Goal: Contribute content

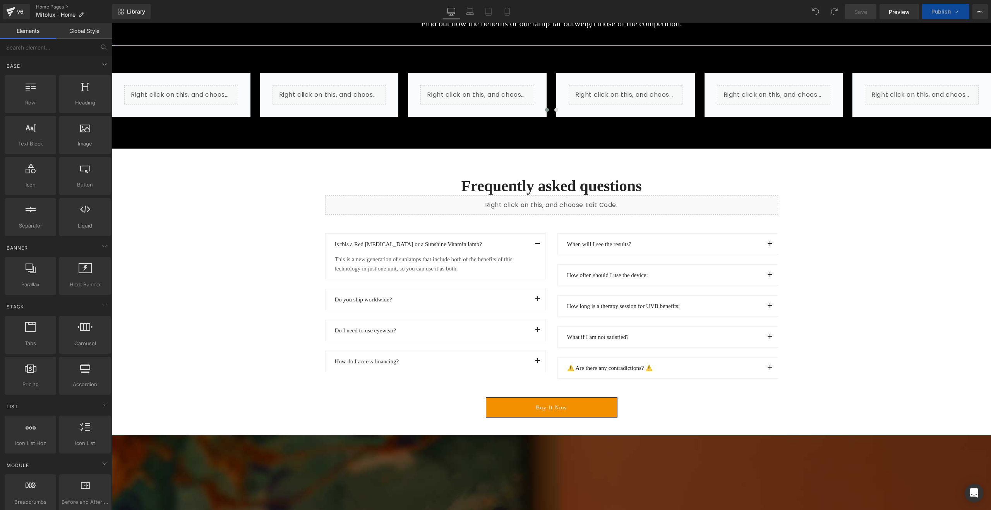
scroll to position [5265, 0]
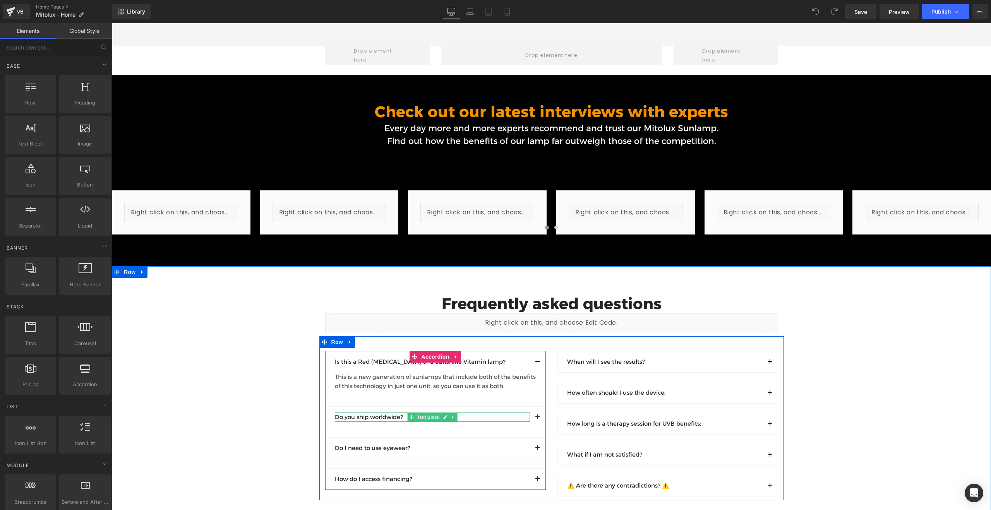
click at [386, 413] on p "Do you ship worldwide?" at bounding box center [432, 417] width 195 height 9
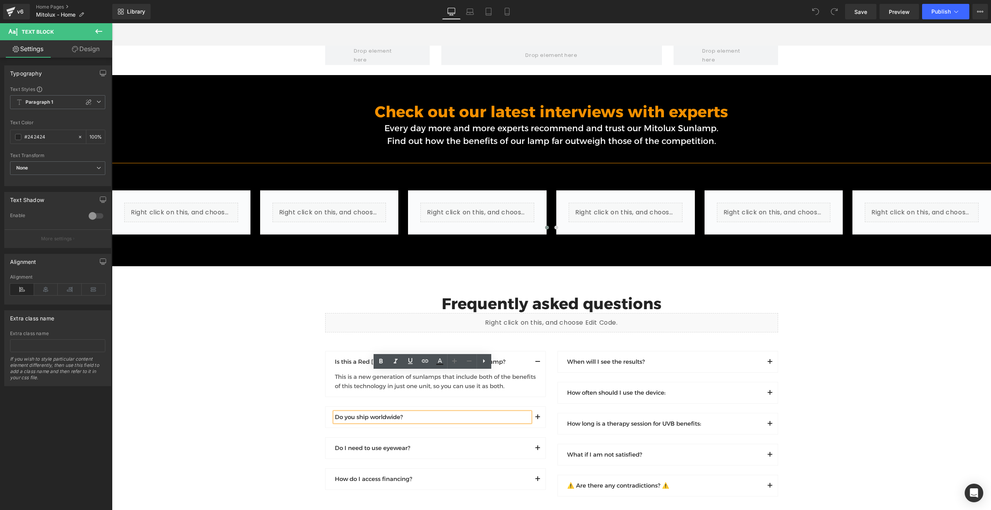
click at [538, 419] on span "button" at bounding box center [538, 419] width 0 height 0
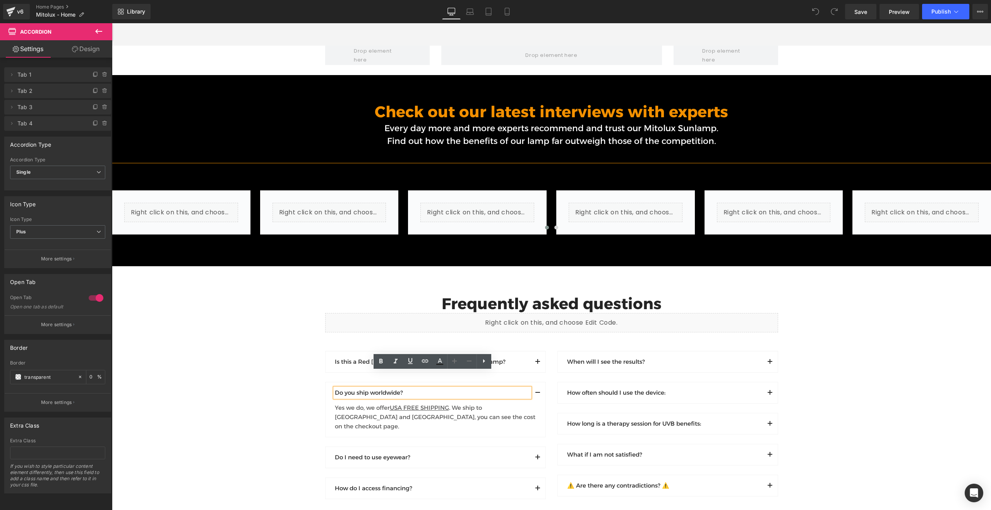
click at [294, 349] on div "Frequently asked questions Heading Liquid Row Is this a Red [MEDICAL_DATA] or a…" at bounding box center [551, 425] width 879 height 261
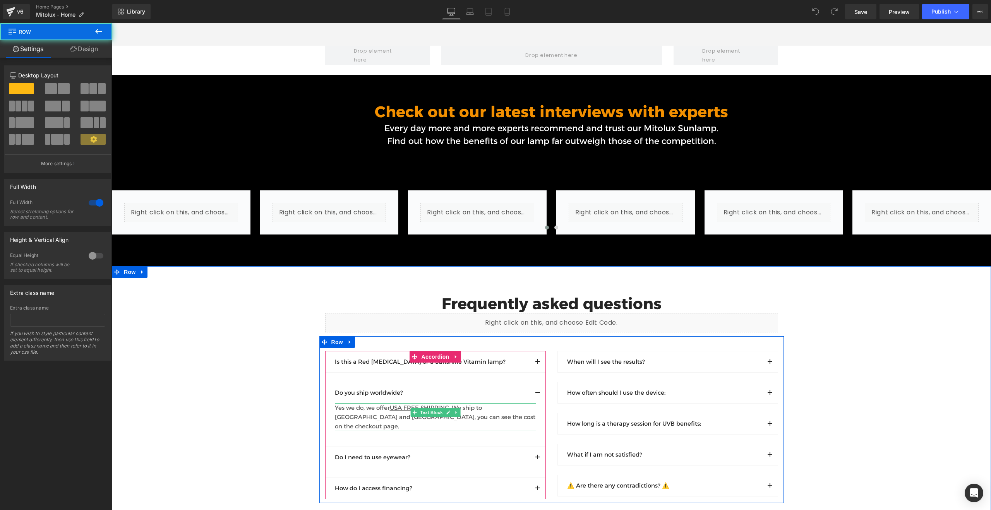
click at [368, 403] on div at bounding box center [435, 404] width 201 height 2
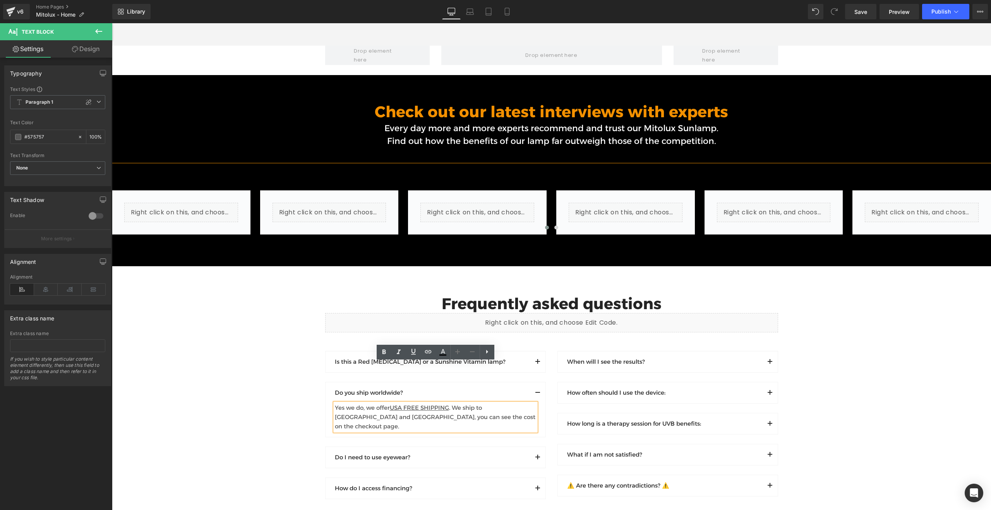
click at [483, 403] on div "Yes we do, we offer USA FREE SHIPPING . We ship to [GEOGRAPHIC_DATA] and [GEOGR…" at bounding box center [435, 417] width 201 height 28
click at [464, 403] on div "Yes we do, we offer USA FREE SHIPPING . We ship to [GEOGRAPHIC_DATA] and [GEOGR…" at bounding box center [435, 417] width 201 height 28
drag, startPoint x: 486, startPoint y: 368, endPoint x: 519, endPoint y: 368, distance: 32.9
click at [519, 403] on div "Yes we do, we offer USA FREE SHIPPING . We ship to [GEOGRAPHIC_DATA] and [GEOGR…" at bounding box center [435, 417] width 201 height 28
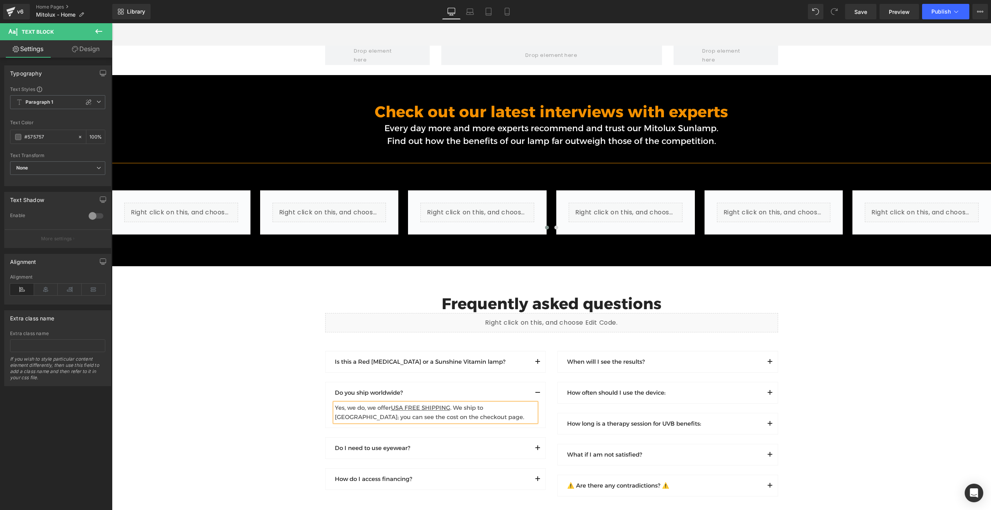
click at [280, 366] on div "Frequently asked questions Heading Liquid Row Is this a Red [MEDICAL_DATA] or a…" at bounding box center [551, 424] width 879 height 259
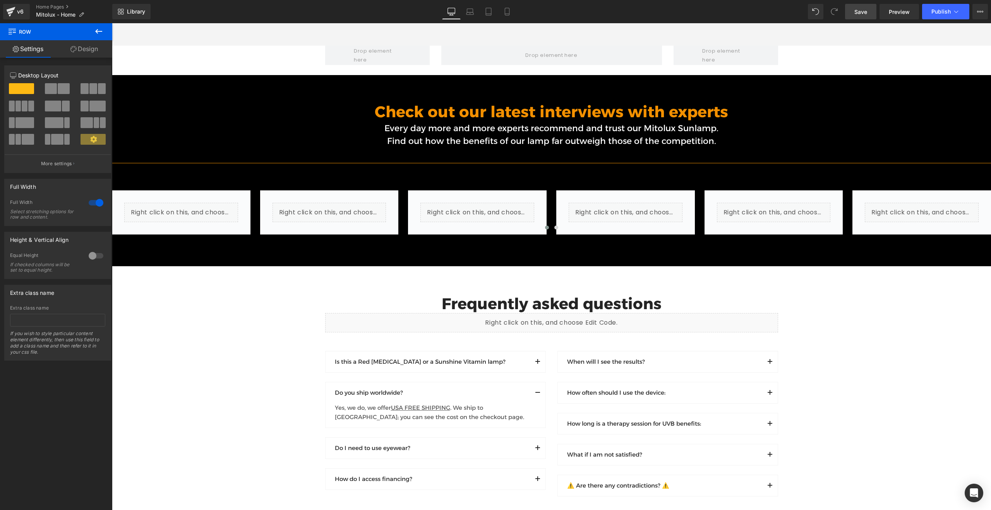
click at [862, 14] on span "Save" at bounding box center [861, 12] width 13 height 8
click at [397, 403] on div "Yes, we do, we offer USA FREE SHIPPING . We ship to [GEOGRAPHIC_DATA]; you can …" at bounding box center [435, 412] width 201 height 19
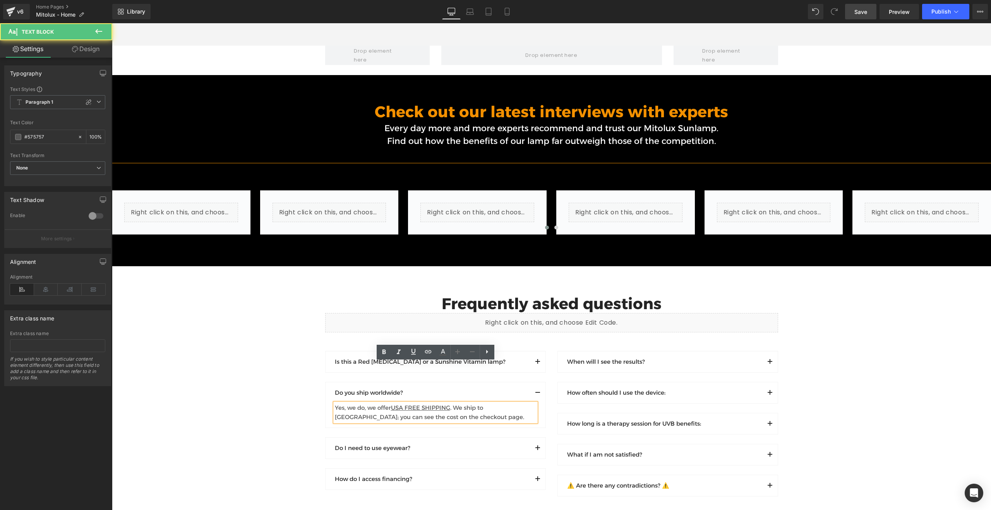
click at [397, 403] on div "Yes, we do, we offer USA FREE SHIPPING . We ship to [GEOGRAPHIC_DATA]; you can …" at bounding box center [435, 412] width 201 height 19
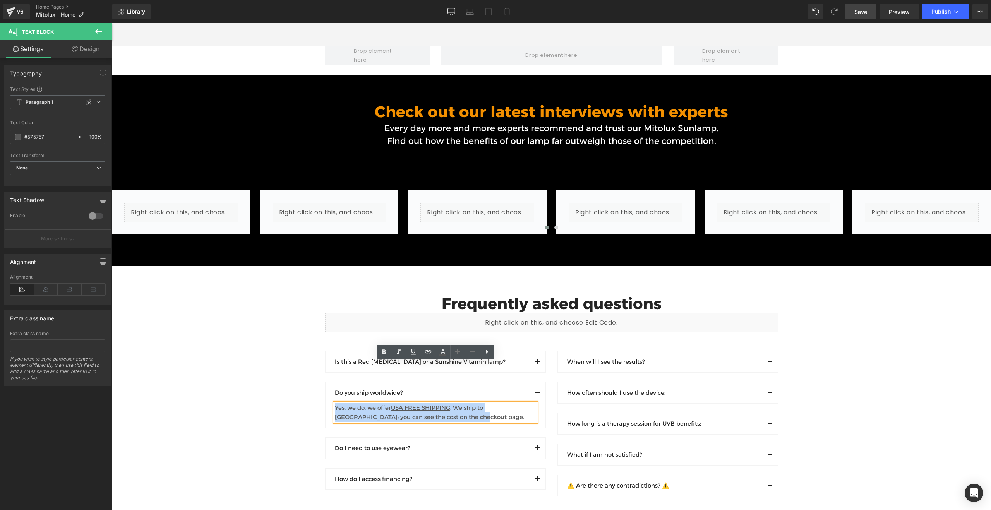
copy div "Yes, we do, we offer USA FREE SHIPPING . We ship to [GEOGRAPHIC_DATA]; you can …"
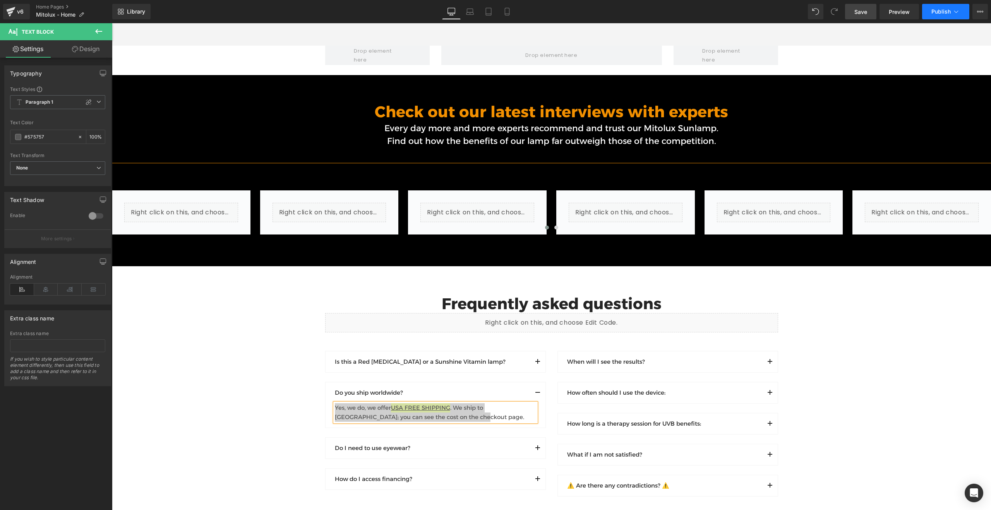
click at [936, 10] on span "Publish" at bounding box center [941, 12] width 19 height 6
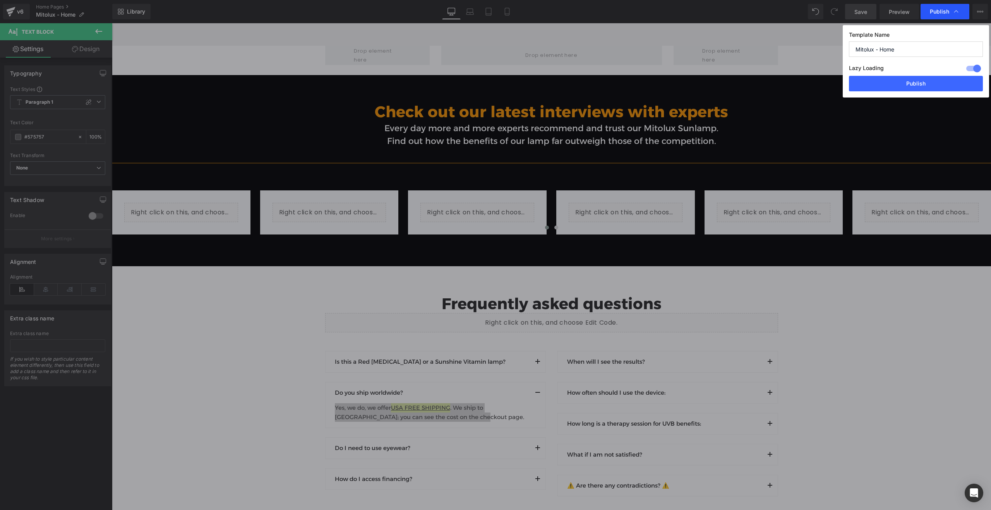
click at [0, 0] on span "Publish" at bounding box center [0, 0] width 0 height 0
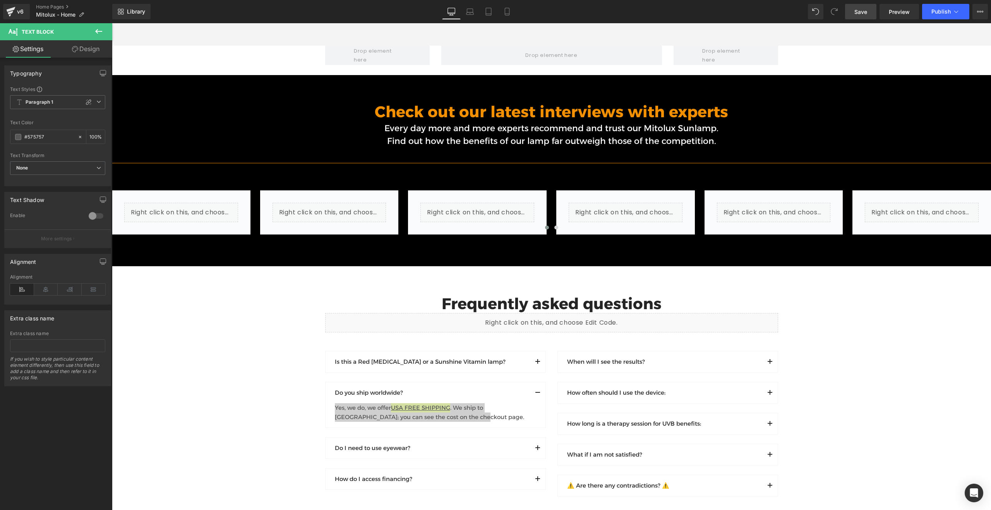
click at [935, 12] on span "Publish" at bounding box center [941, 12] width 19 height 6
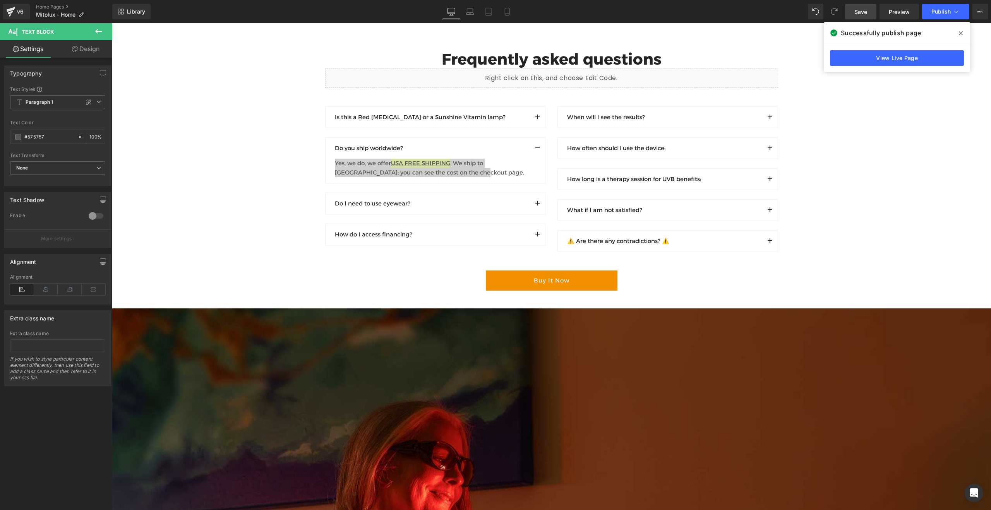
scroll to position [5513, 0]
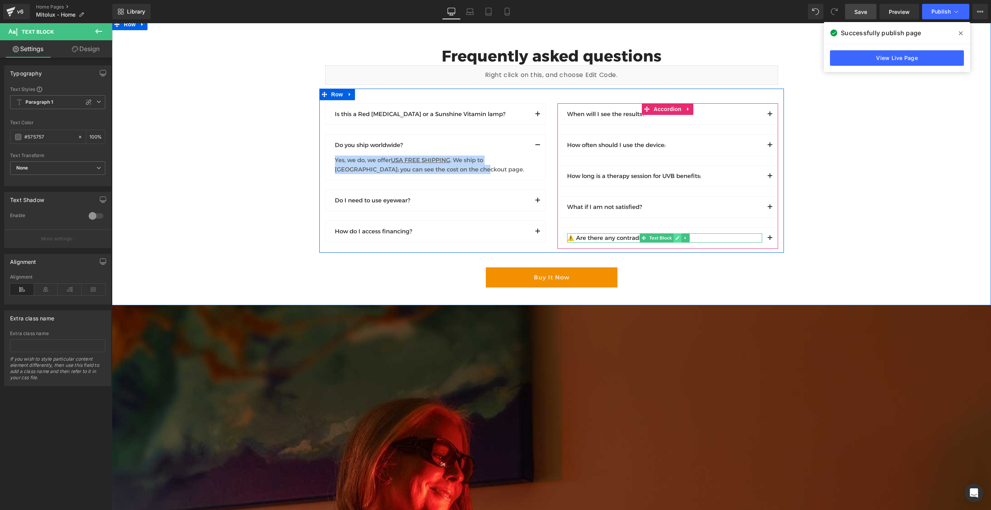
click at [680, 233] on link at bounding box center [677, 237] width 8 height 9
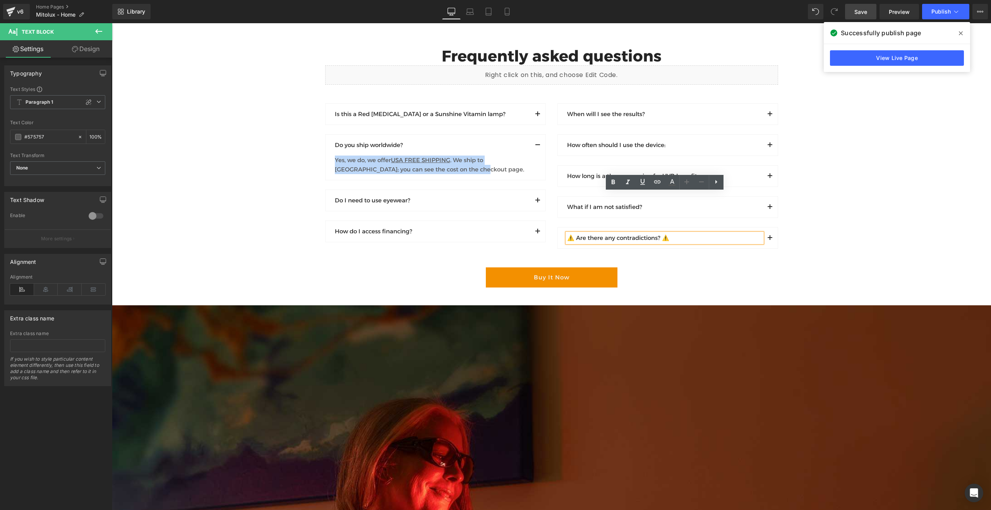
click at [730, 233] on p "⚠️ Are there any contradictions? ⚠️" at bounding box center [664, 237] width 195 height 9
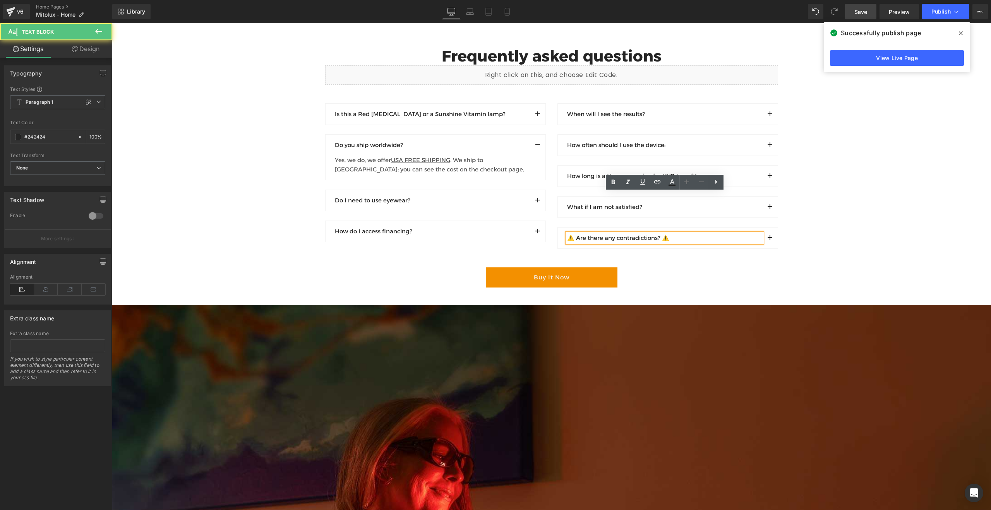
click at [771, 228] on button "button" at bounding box center [769, 238] width 15 height 21
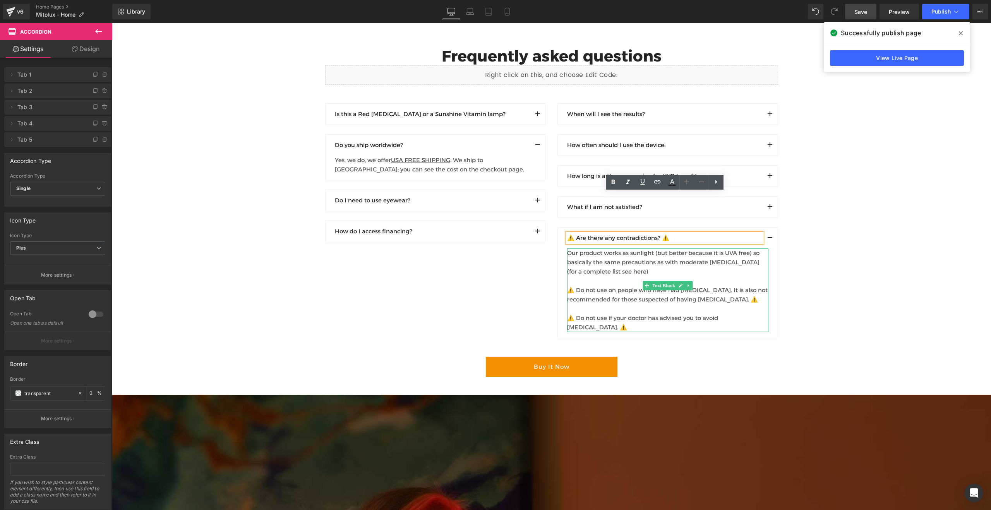
click at [599, 249] on div "Our product works as sunlight (but better because it is UVA free) so basically …" at bounding box center [667, 291] width 201 height 84
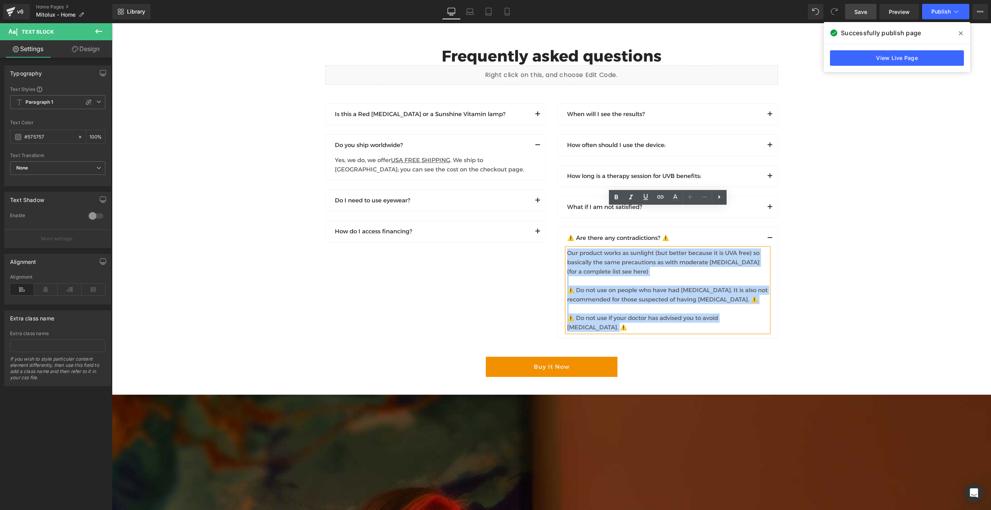
drag, startPoint x: 568, startPoint y: 213, endPoint x: 765, endPoint y: 283, distance: 208.5
click at [765, 283] on div "Our product works as sunlight (but better because it is UVA free) so basically …" at bounding box center [667, 291] width 201 height 84
copy div "Our product works as sunlight (but better because it is UVA free) so basically …"
click at [593, 233] on p "⚠️ Are there any contradictions? ⚠️" at bounding box center [664, 237] width 195 height 9
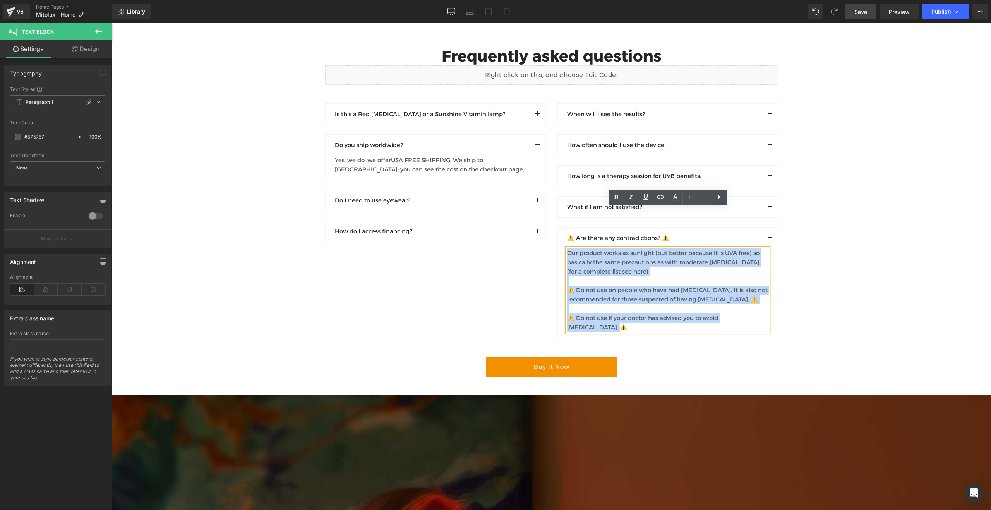
click at [593, 233] on p "⚠️ Are there any contradictions? ⚠️" at bounding box center [664, 237] width 195 height 9
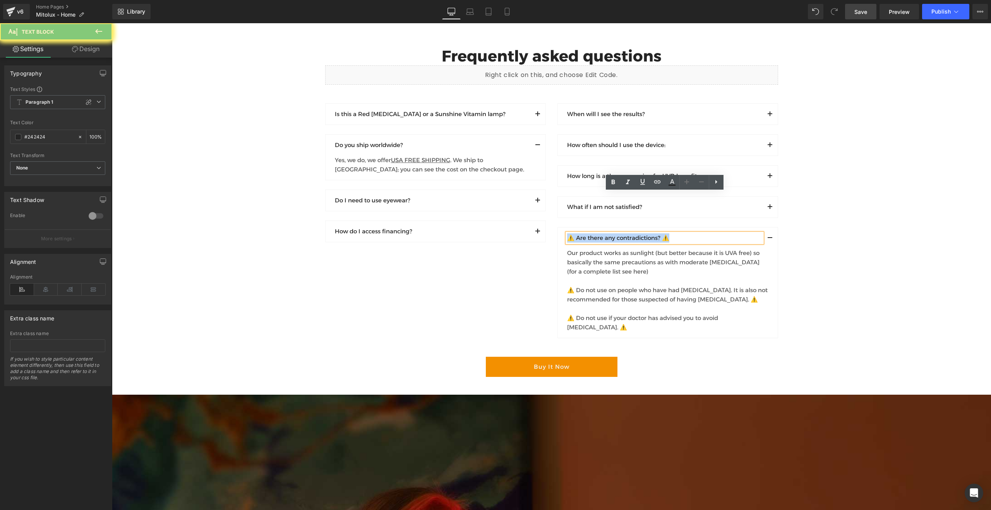
click at [593, 233] on p "⚠️ Are there any contradictions? ⚠️" at bounding box center [664, 237] width 195 height 9
copy p "⚠️ Are there any contradictions? ⚠️"
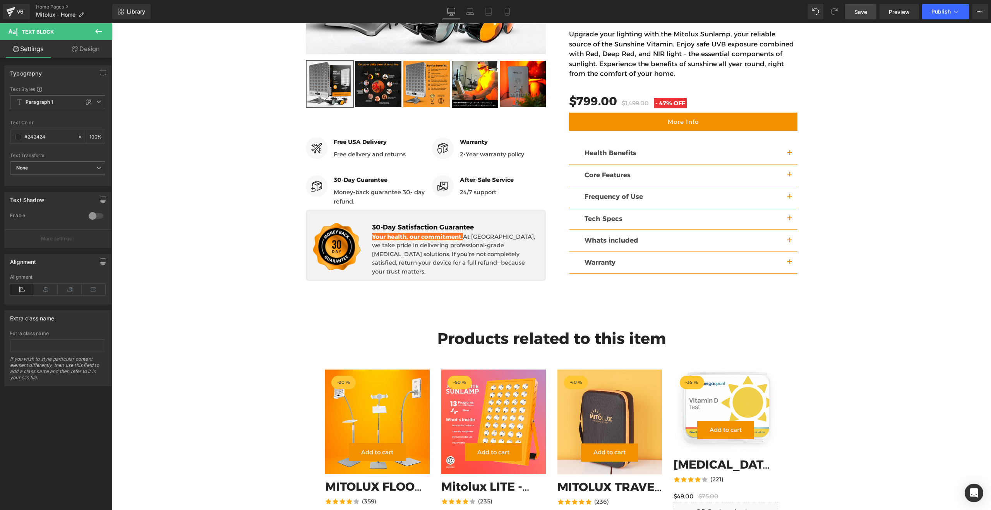
scroll to position [1158, 0]
